Goal: Navigation & Orientation: Find specific page/section

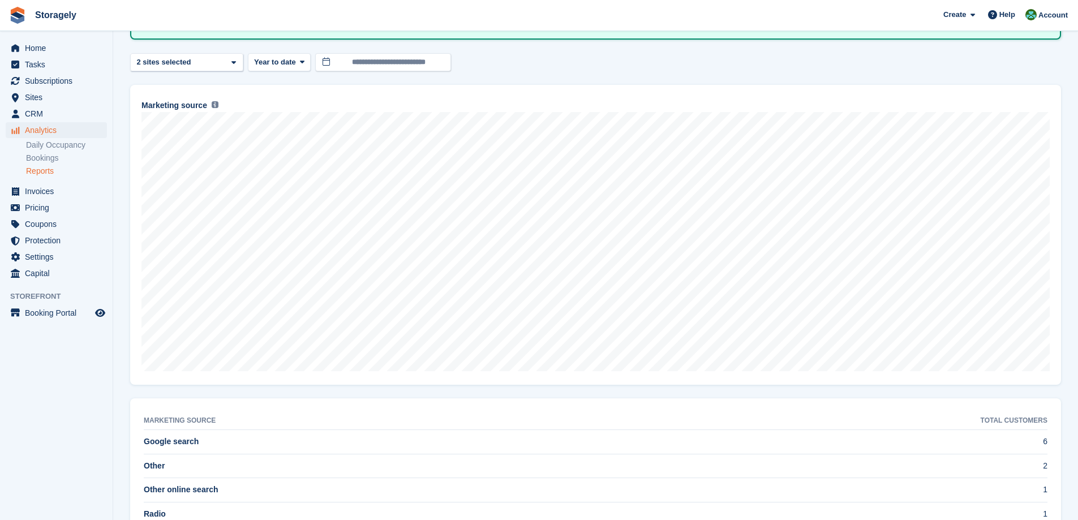
scroll to position [129, 0]
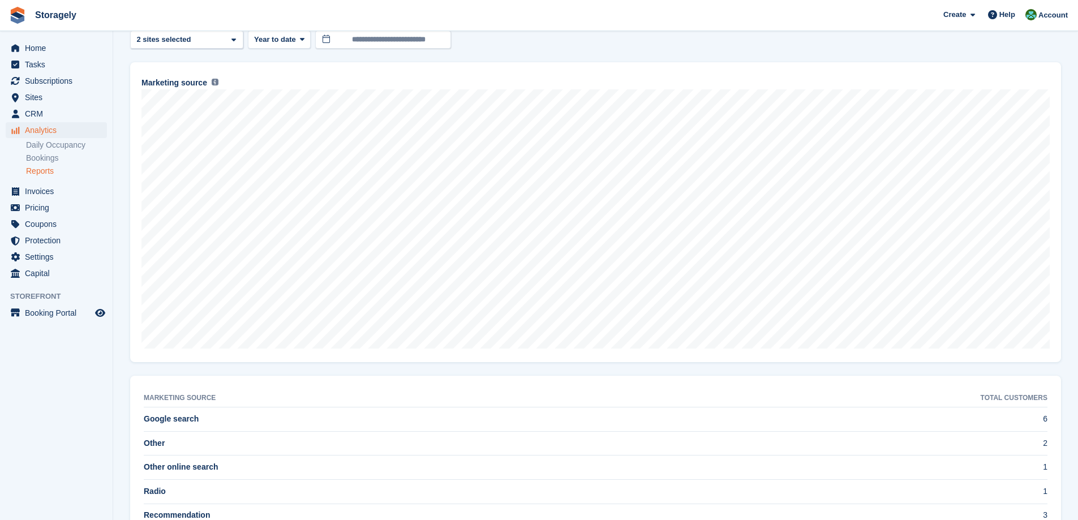
click at [55, 56] on ul "Home" at bounding box center [56, 48] width 113 height 16
click at [55, 55] on span "Home" at bounding box center [59, 48] width 68 height 16
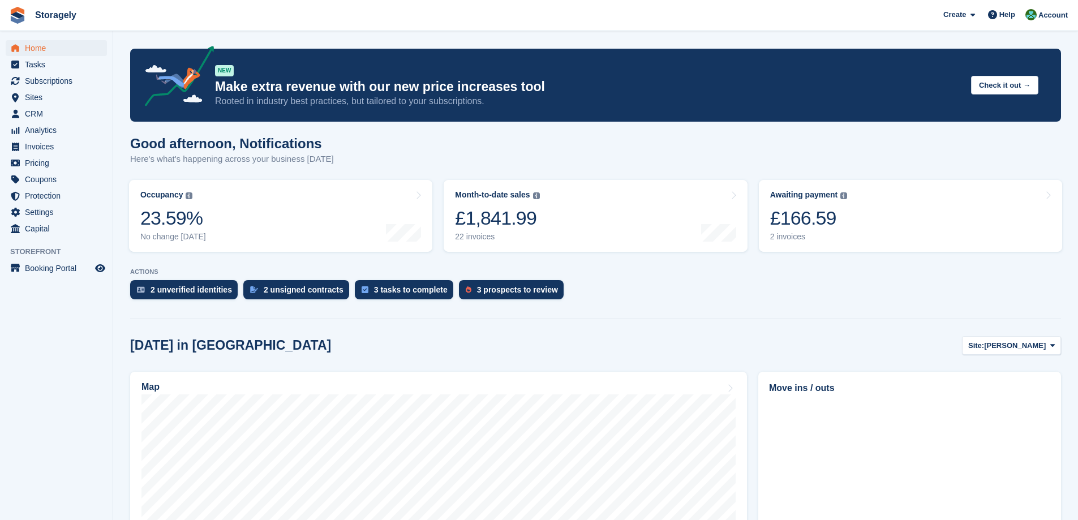
click at [117, 200] on section "NEW Make extra revenue with our new price increases tool Rooted in industry bes…" at bounding box center [595, 469] width 965 height 939
click at [868, 138] on div "Good afternoon, Notifications Here's what's happening across your business [DAT…" at bounding box center [595, 158] width 931 height 44
